Goal: Obtain resource: Obtain resource

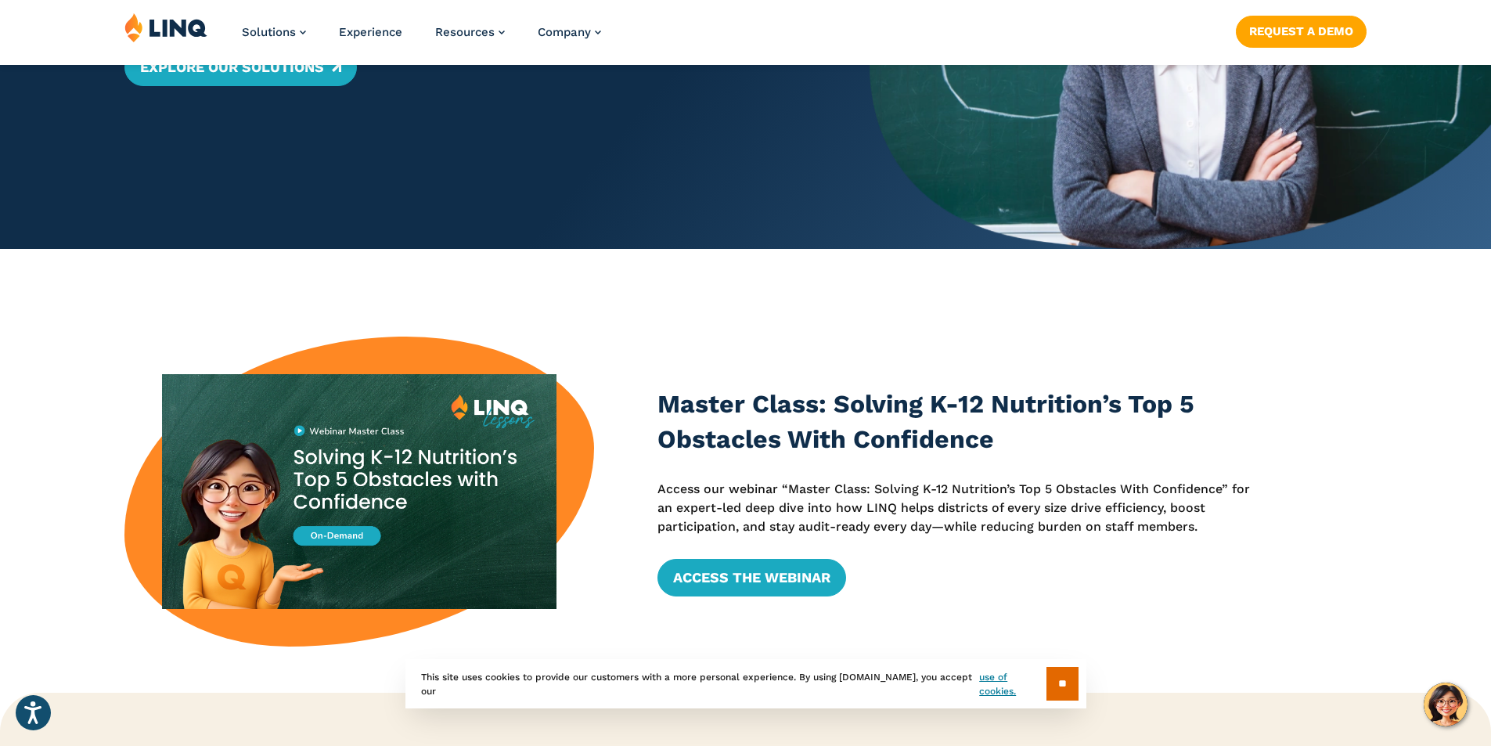
scroll to position [470, 0]
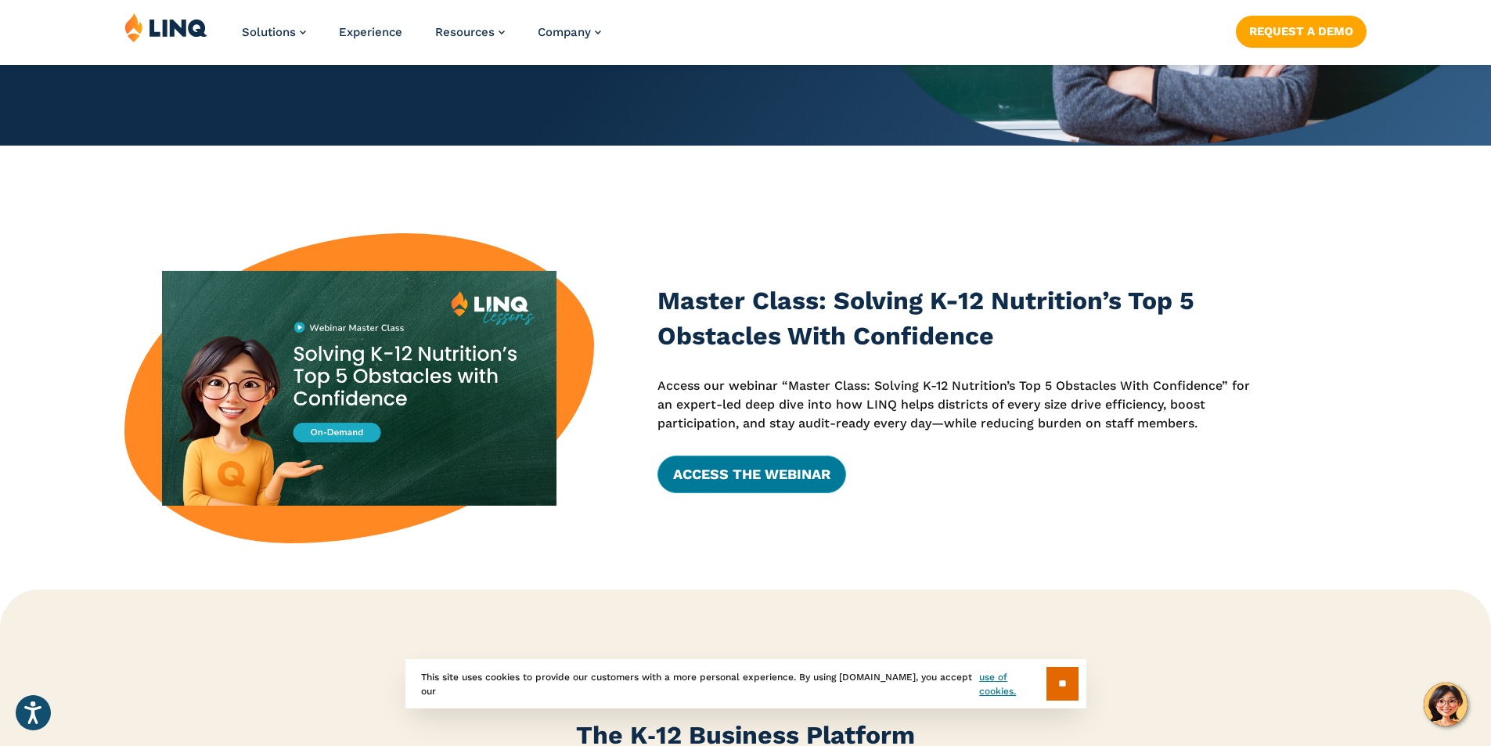
click at [789, 472] on link "Access the Webinar" at bounding box center [752, 475] width 189 height 38
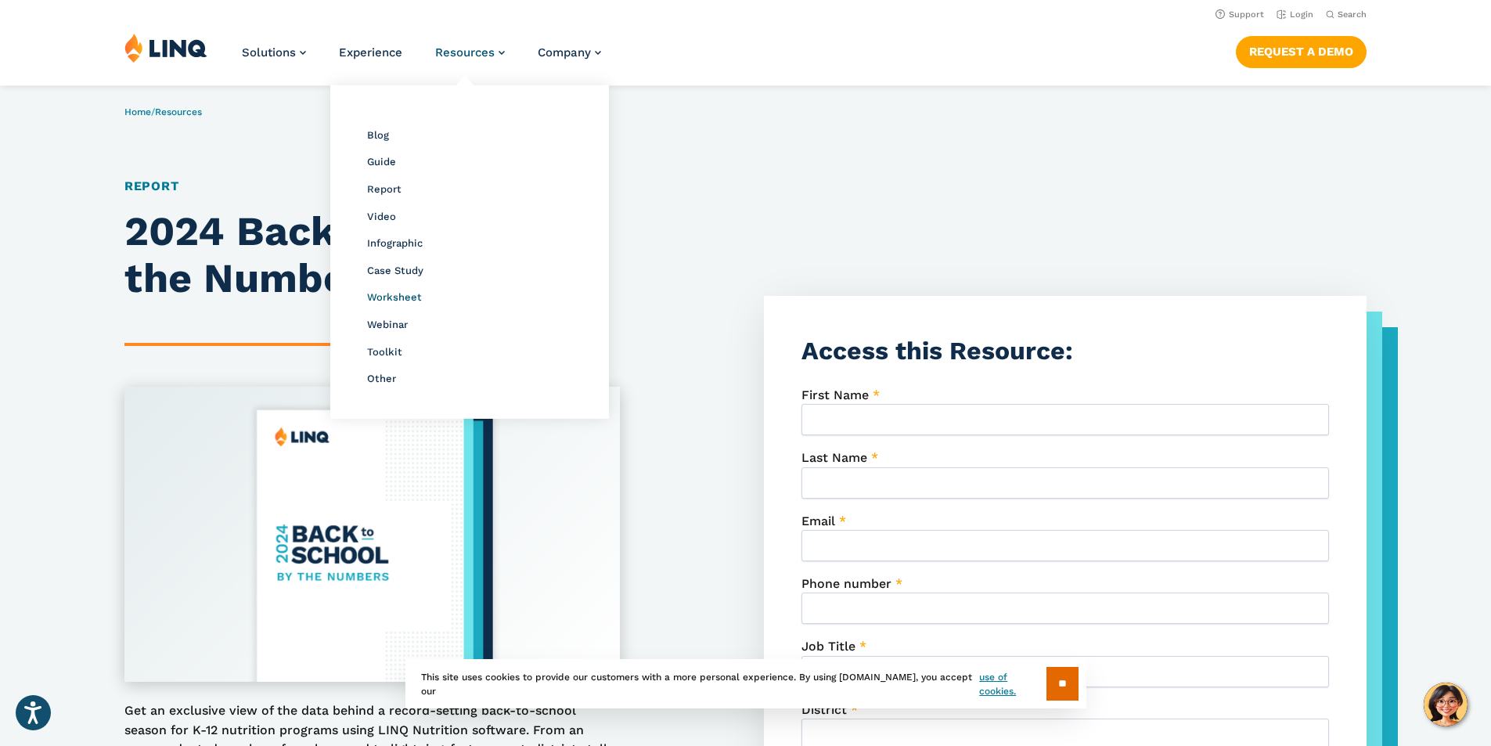
click at [402, 294] on span "Worksheet" at bounding box center [394, 297] width 55 height 12
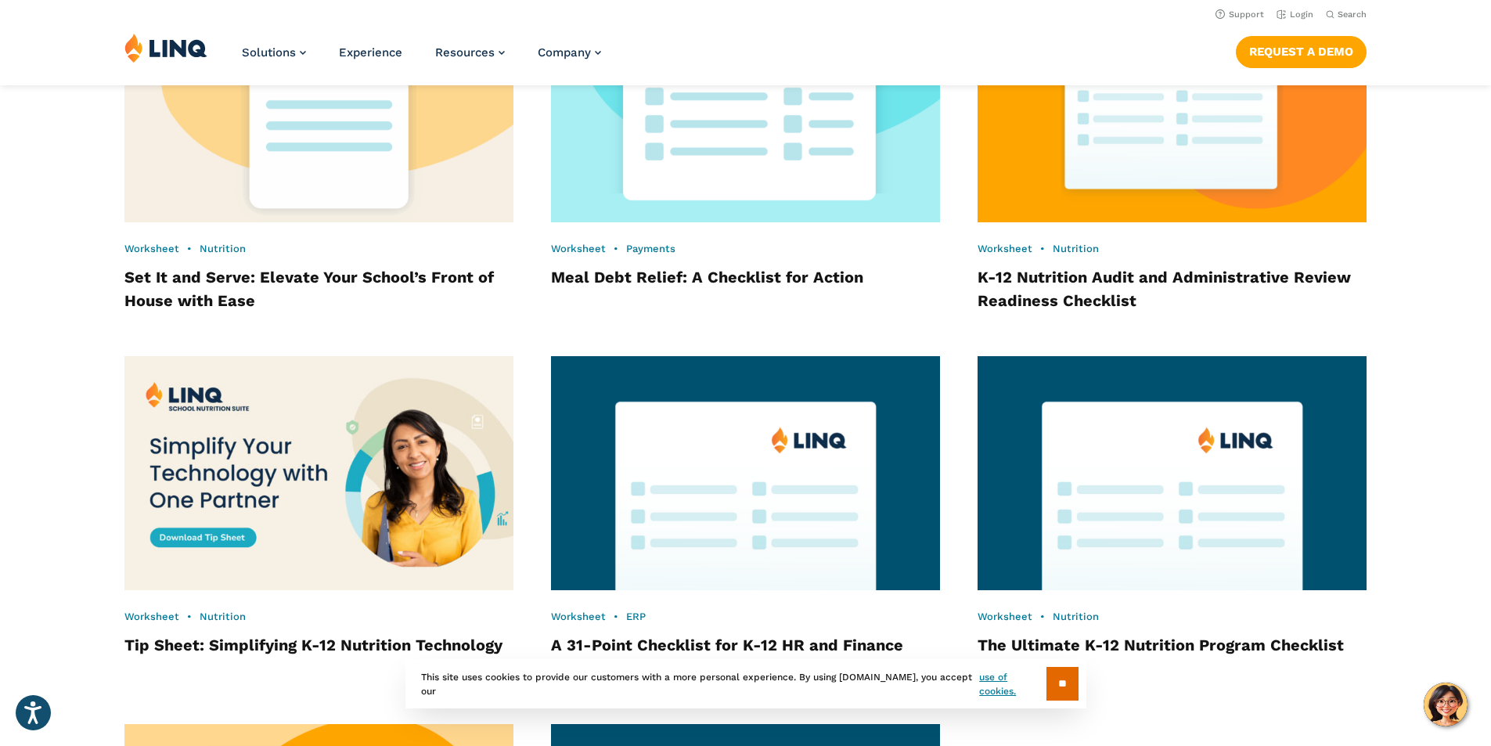
scroll to position [912, 0]
